Goal: Navigation & Orientation: Understand site structure

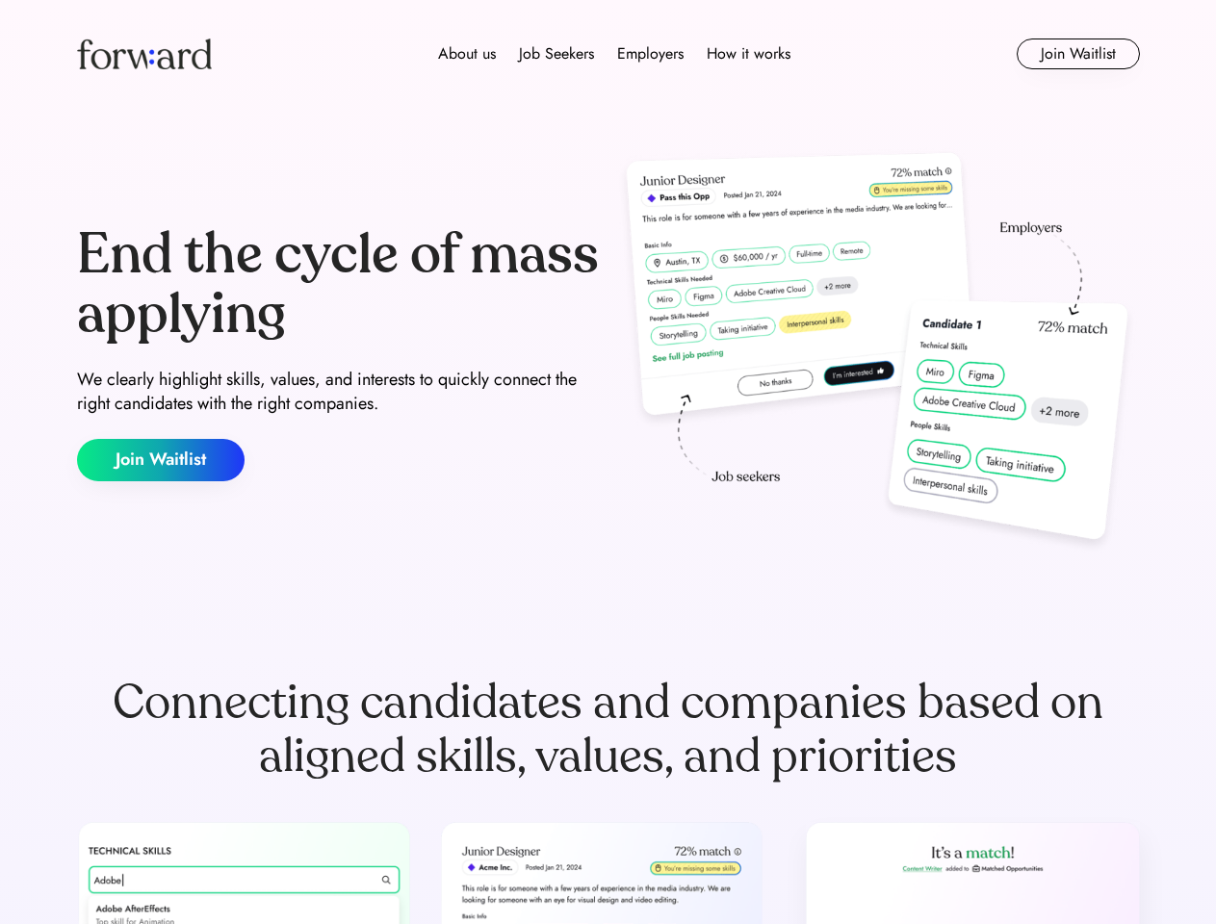
click at [607, 462] on div "End the cycle of mass applying We clearly highlight skills, values, and interes…" at bounding box center [608, 353] width 1063 height 414
click at [608, 54] on div "About us Job Seekers Employers How it works" at bounding box center [614, 53] width 759 height 23
click at [144, 54] on img at bounding box center [144, 54] width 135 height 31
click at [614, 54] on div "About us Job Seekers Employers How it works" at bounding box center [614, 53] width 759 height 23
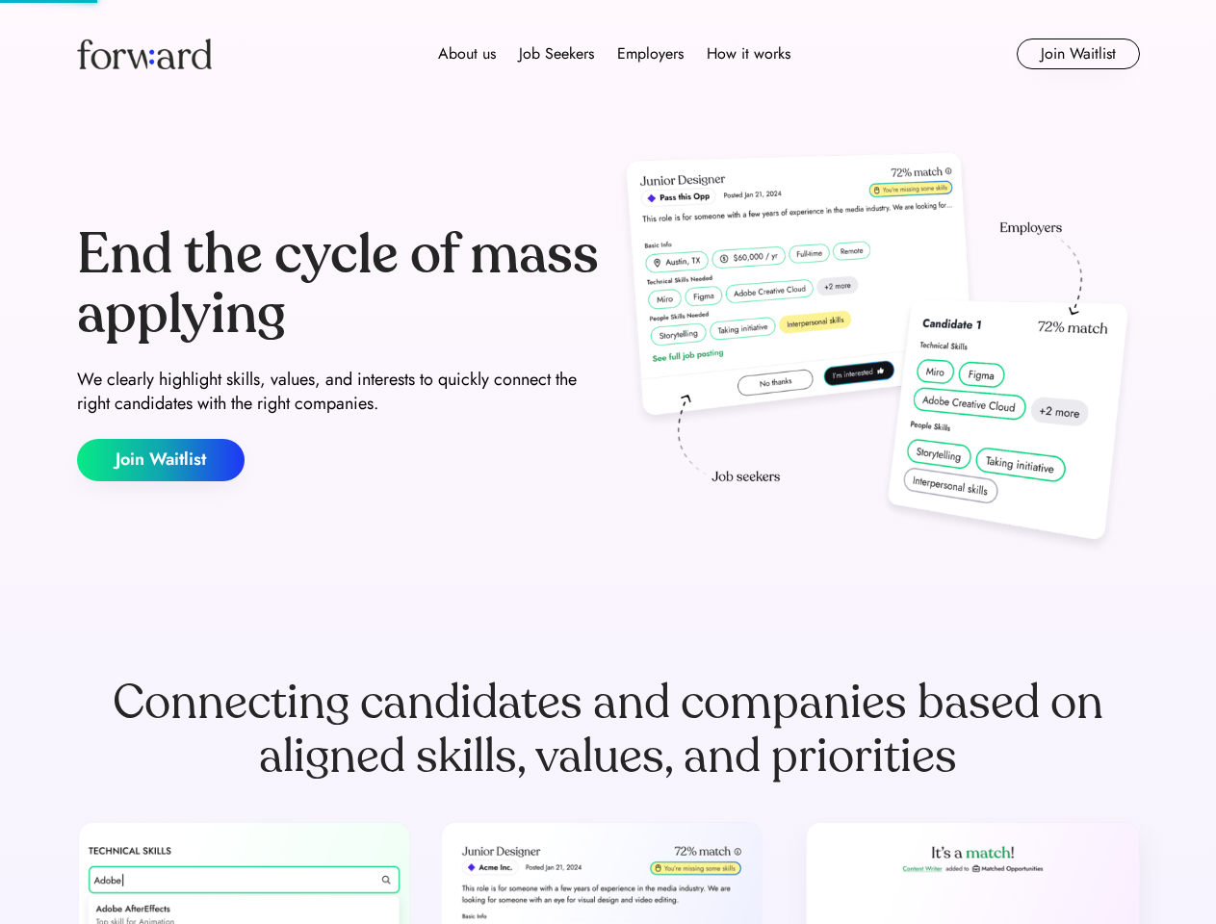
click at [467, 54] on div "About us" at bounding box center [467, 53] width 58 height 23
click at [556, 54] on div "Job Seekers" at bounding box center [556, 53] width 75 height 23
click at [650, 54] on div "Employers" at bounding box center [650, 53] width 66 height 23
click at [747, 54] on div "How it works" at bounding box center [749, 53] width 84 height 23
click at [1077, 54] on button "Join Waitlist" at bounding box center [1078, 54] width 123 height 31
